Goal: Information Seeking & Learning: Learn about a topic

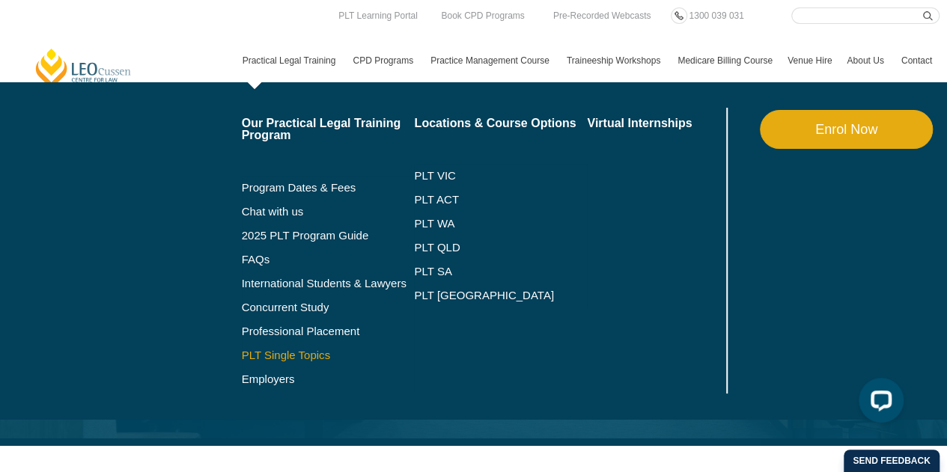
click at [279, 352] on link "PLT Single Topics" at bounding box center [328, 355] width 173 height 12
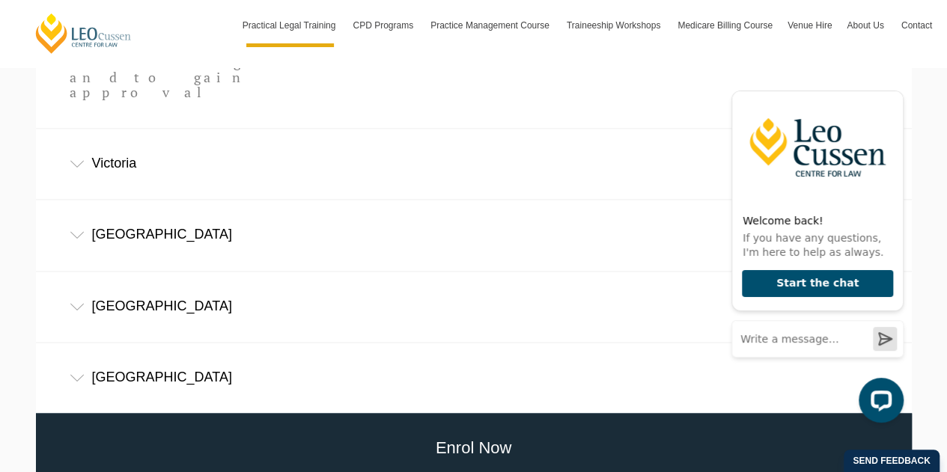
scroll to position [1123, 0]
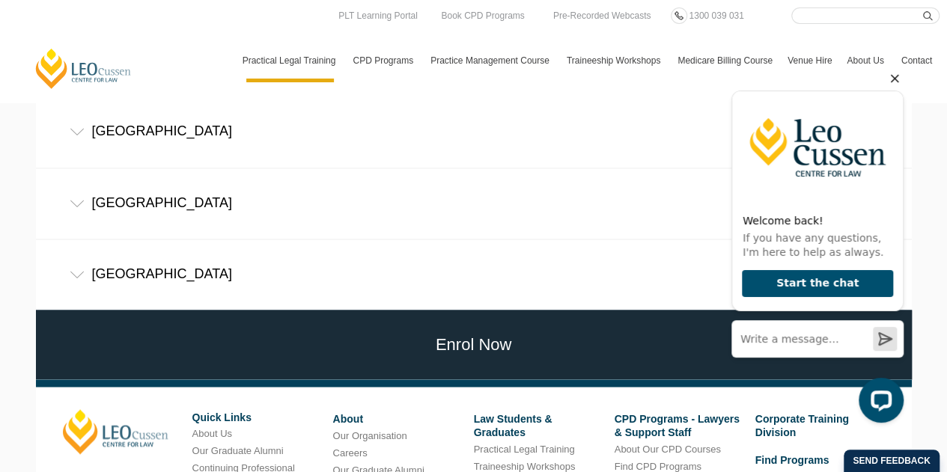
click at [890, 84] on icon "Hide greeting" at bounding box center [894, 79] width 18 height 18
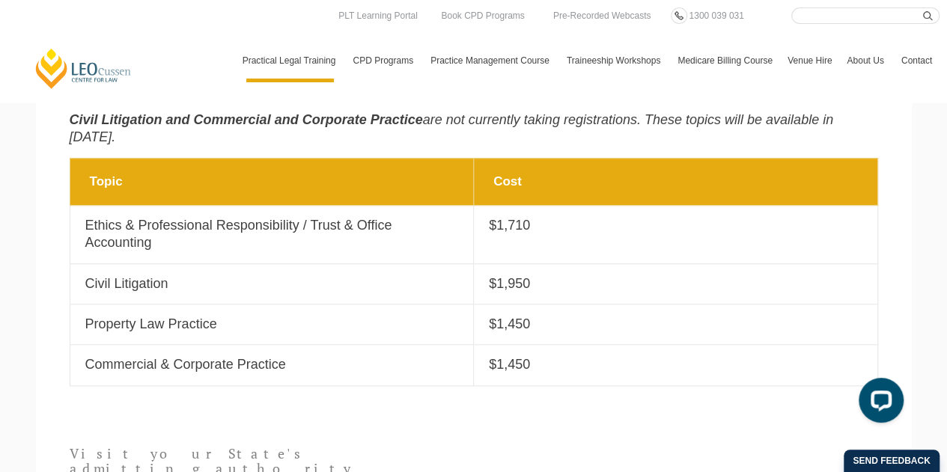
scroll to position [524, 0]
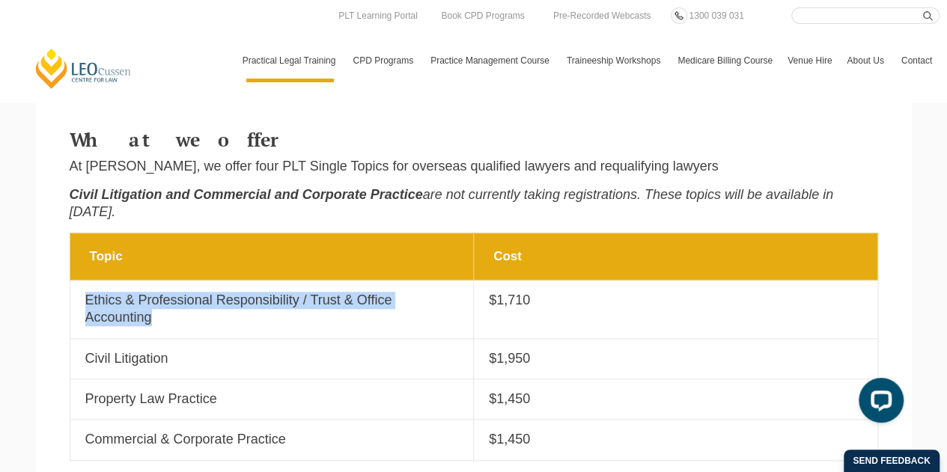
drag, startPoint x: 87, startPoint y: 251, endPoint x: 239, endPoint y: 302, distance: 160.9
click at [239, 302] on td "Topic Ethics & Professional Responsibility / Trust & Office Accounting" at bounding box center [272, 309] width 404 height 58
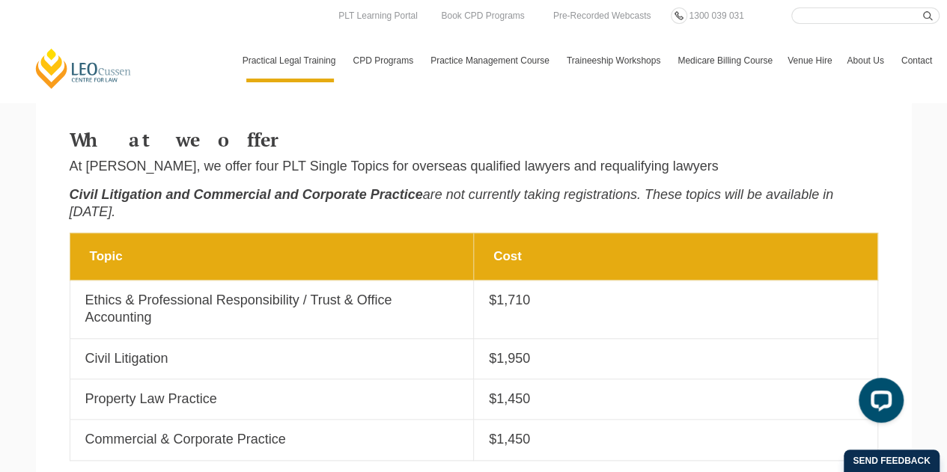
click at [373, 350] on p "Civil Litigation" at bounding box center [271, 358] width 373 height 17
